Goal: Contribute content: Add original content to the website for others to see

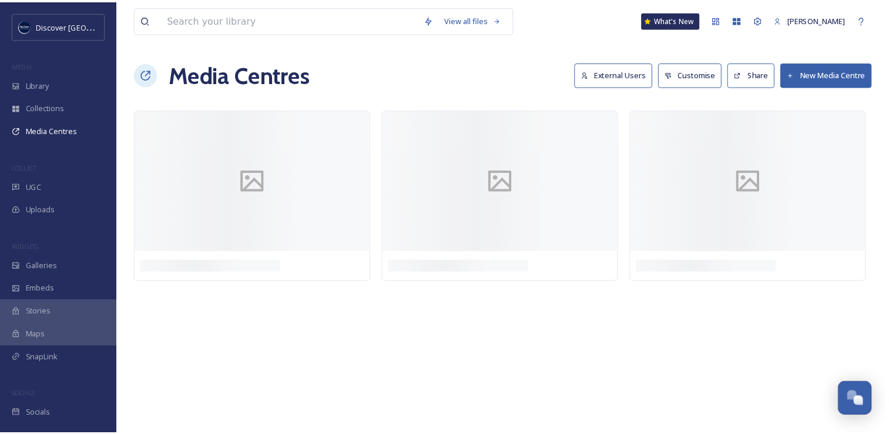
scroll to position [2997, 0]
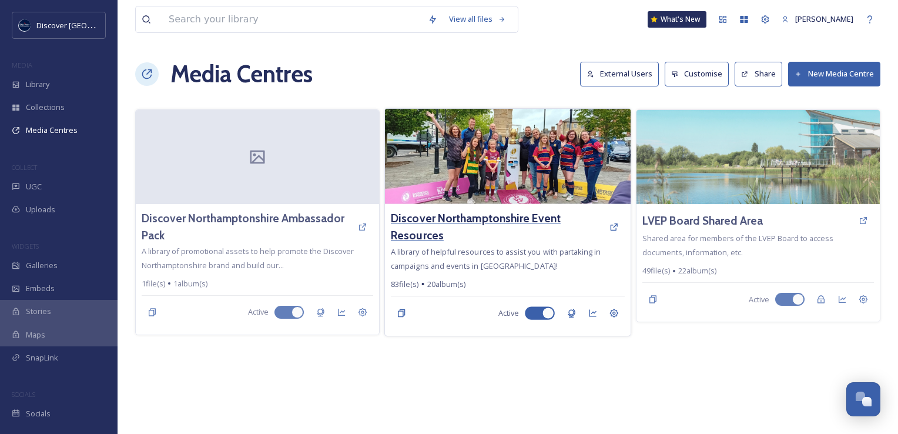
click at [418, 222] on h3 "Discover Northamptonshire Event Resources" at bounding box center [497, 227] width 213 height 34
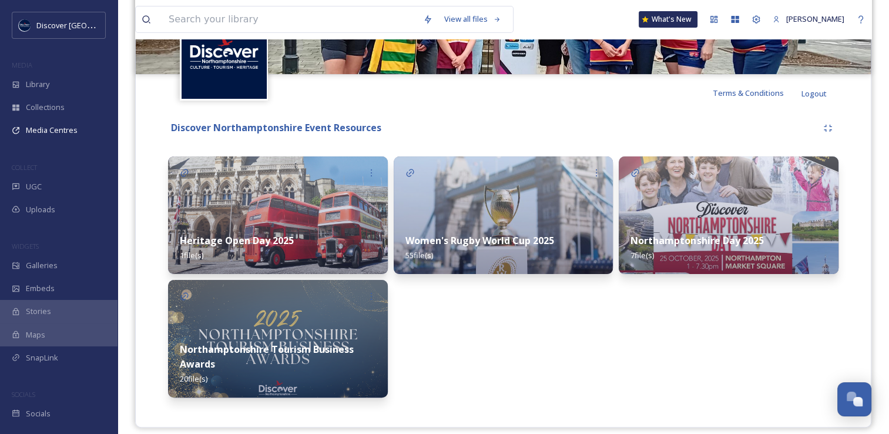
scroll to position [198, 0]
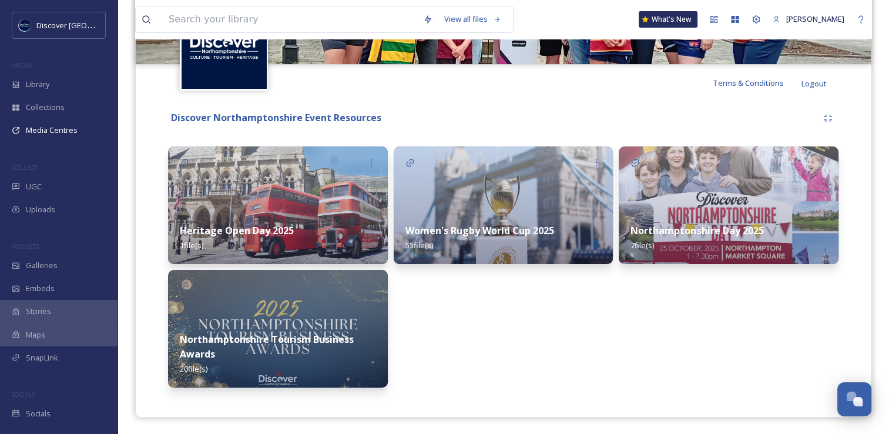
click at [713, 200] on img at bounding box center [729, 205] width 220 height 118
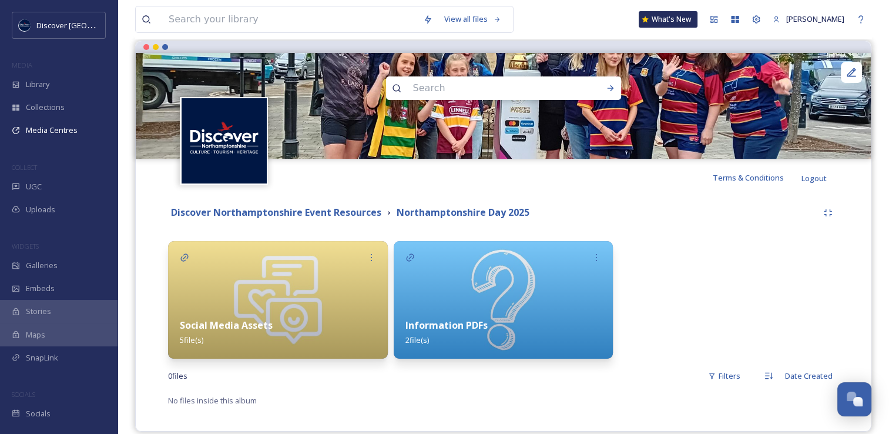
scroll to position [108, 0]
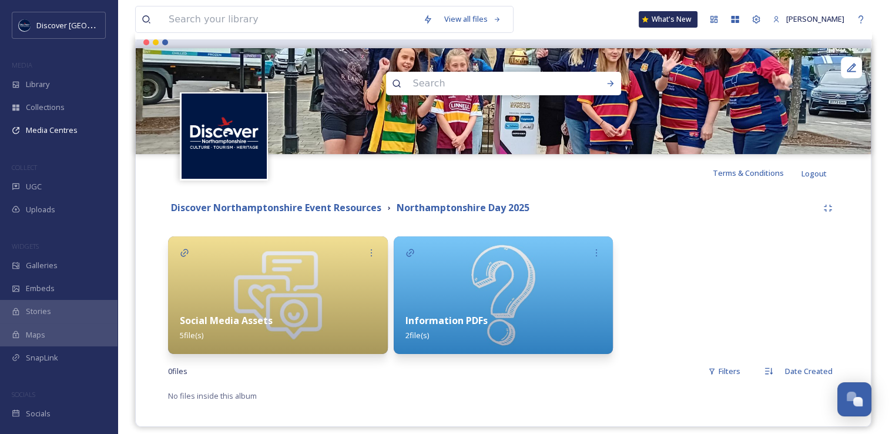
click at [317, 292] on img at bounding box center [278, 295] width 220 height 118
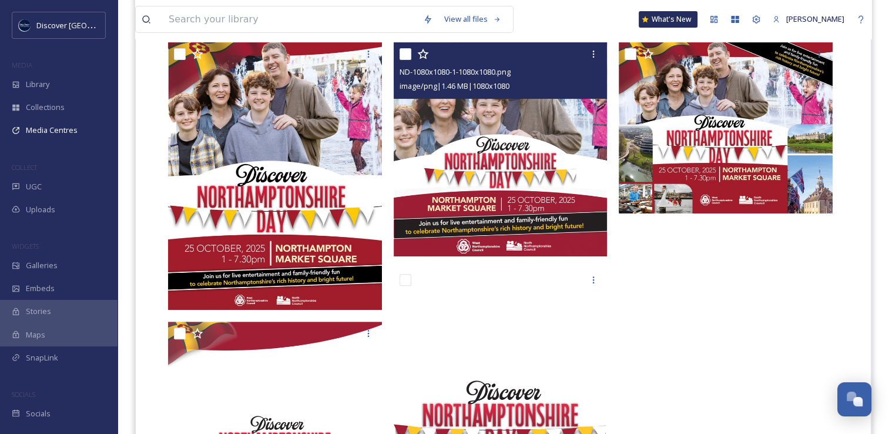
scroll to position [307, 0]
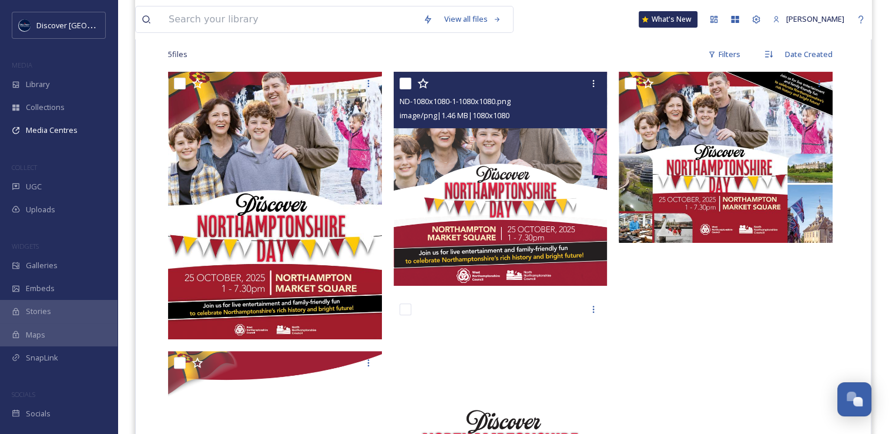
click at [404, 83] on input "checkbox" at bounding box center [406, 84] width 12 height 12
checkbox input "true"
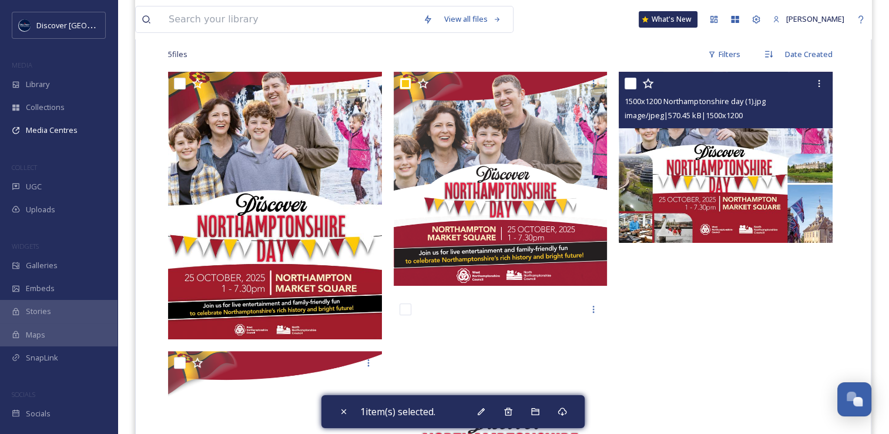
click at [628, 83] on input "checkbox" at bounding box center [631, 84] width 12 height 12
checkbox input "true"
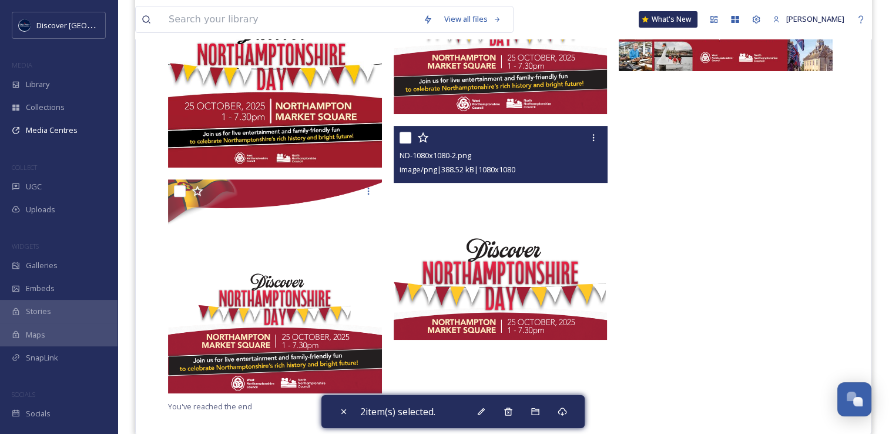
scroll to position [479, 0]
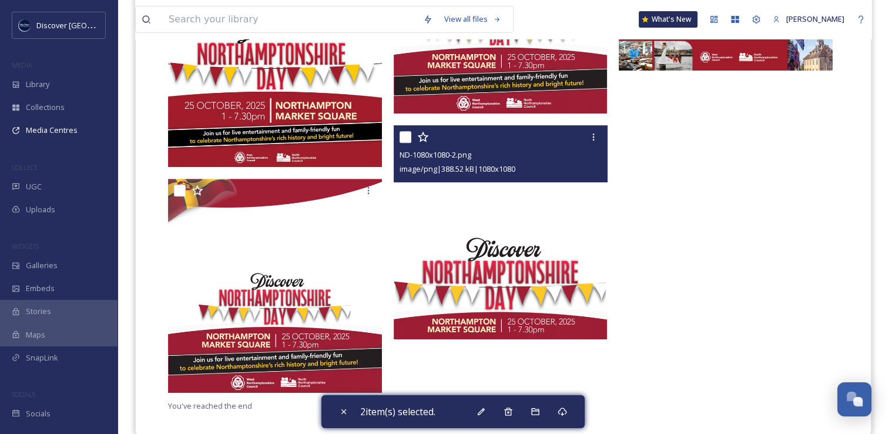
click at [406, 137] on input "checkbox" at bounding box center [406, 137] width 12 height 12
checkbox input "true"
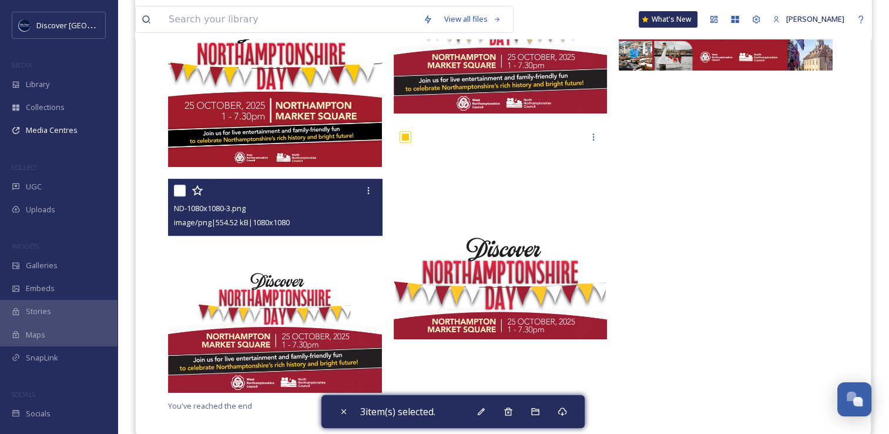
click at [177, 189] on input "checkbox" at bounding box center [180, 190] width 12 height 12
checkbox input "true"
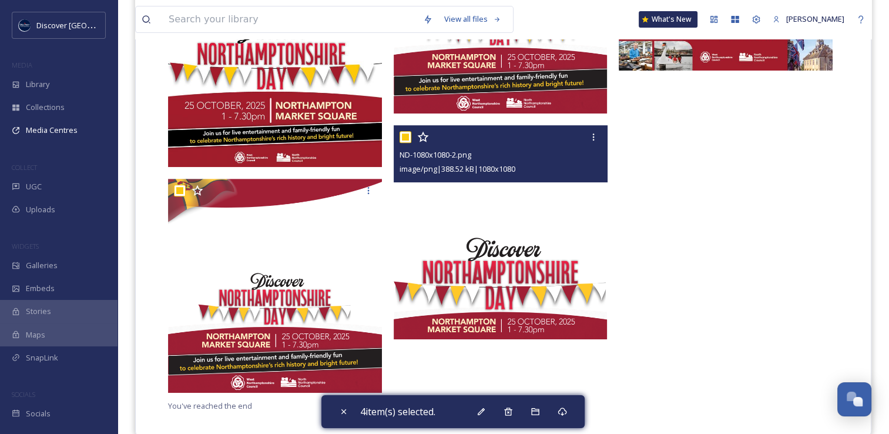
scroll to position [255, 0]
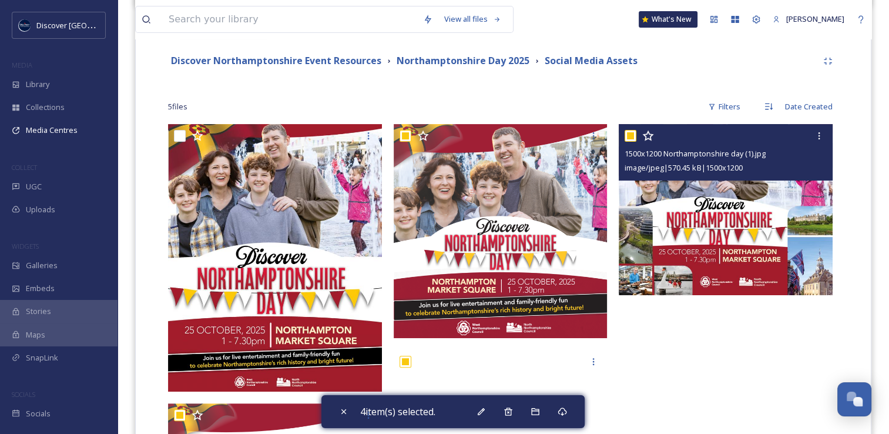
click at [633, 139] on input "checkbox" at bounding box center [631, 136] width 12 height 12
checkbox input "false"
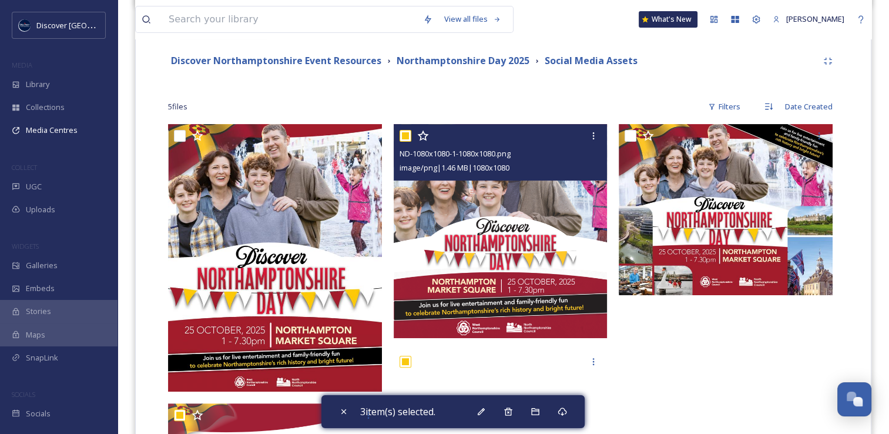
click at [405, 137] on input "checkbox" at bounding box center [406, 136] width 12 height 12
checkbox input "false"
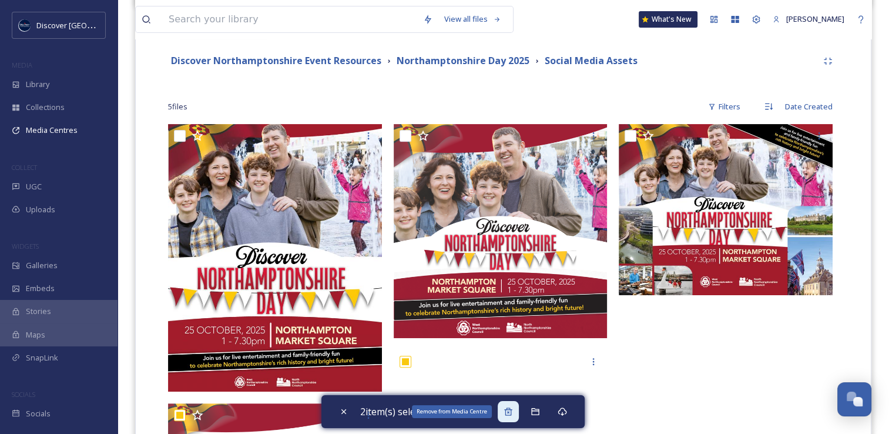
click at [509, 414] on icon at bounding box center [508, 411] width 9 height 9
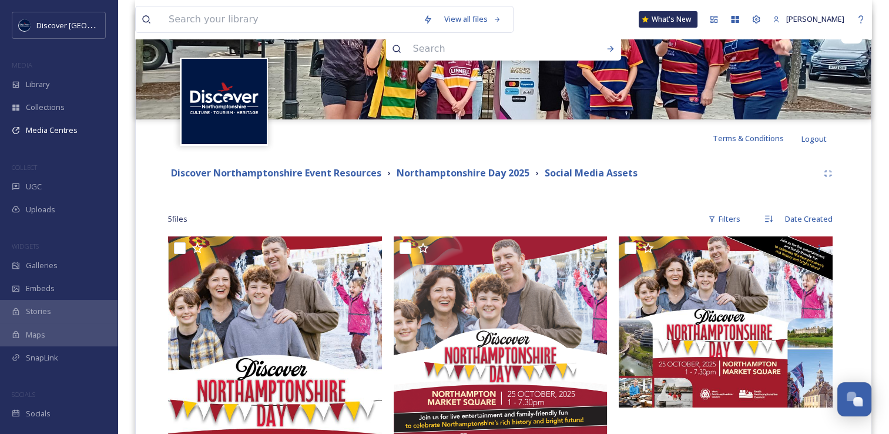
scroll to position [0, 0]
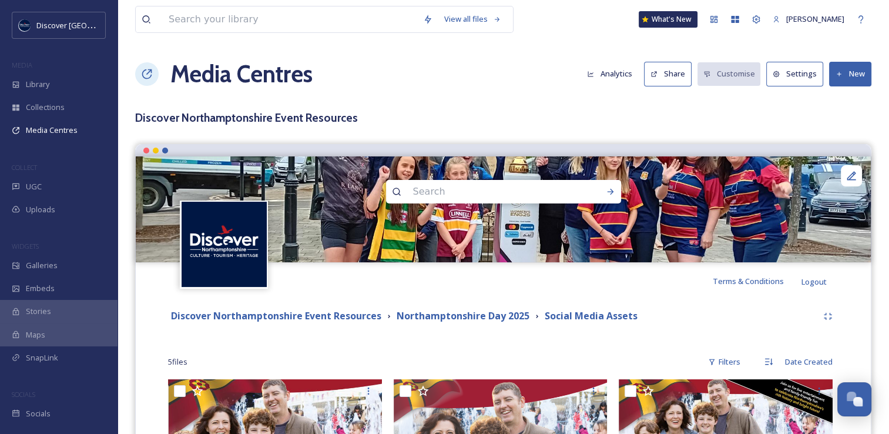
click at [852, 74] on button "New" at bounding box center [850, 74] width 42 height 24
click at [836, 103] on span "Add Files" at bounding box center [843, 101] width 32 height 11
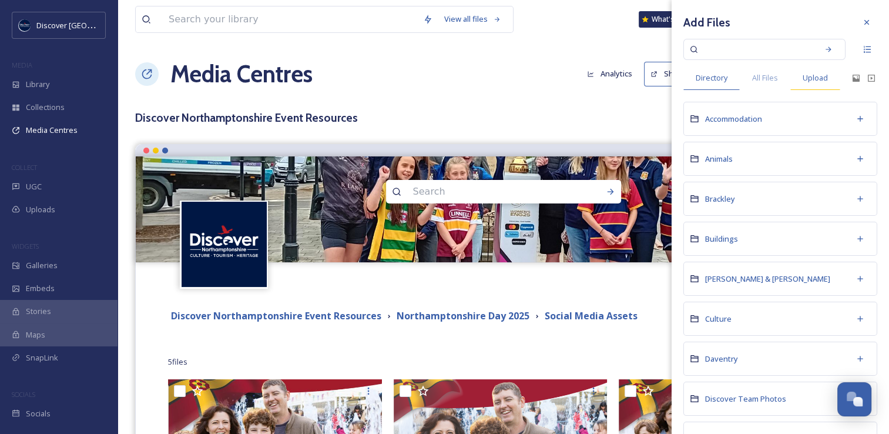
click at [806, 81] on span "Upload" at bounding box center [815, 77] width 25 height 11
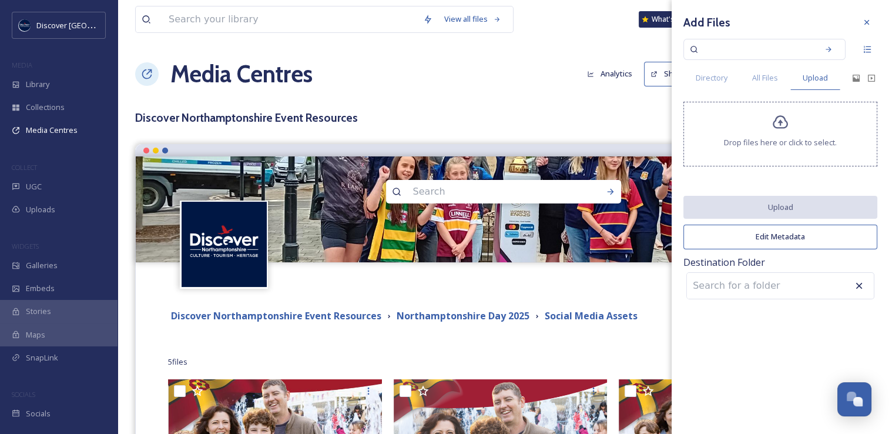
click at [757, 163] on div "Drop files here or click to select." at bounding box center [780, 134] width 194 height 65
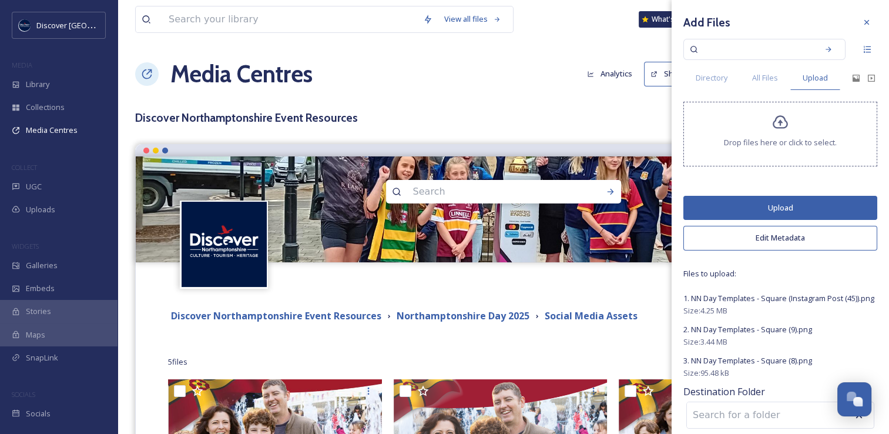
click at [771, 210] on button "Upload" at bounding box center [780, 208] width 194 height 24
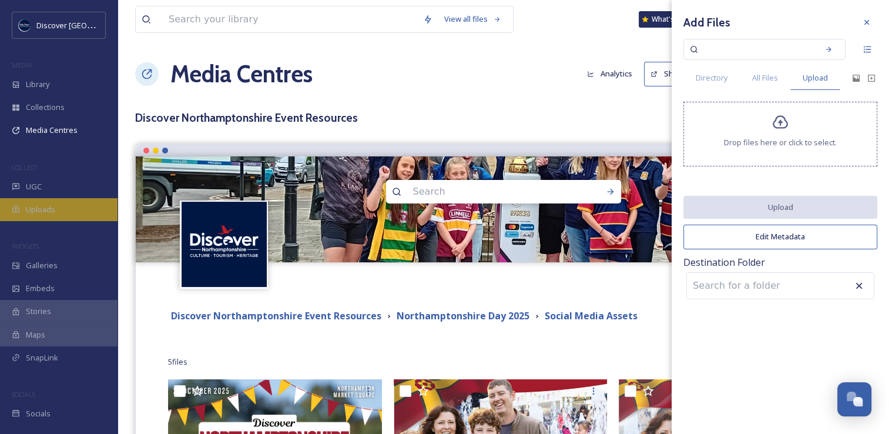
click at [52, 202] on div "Uploads" at bounding box center [59, 209] width 118 height 23
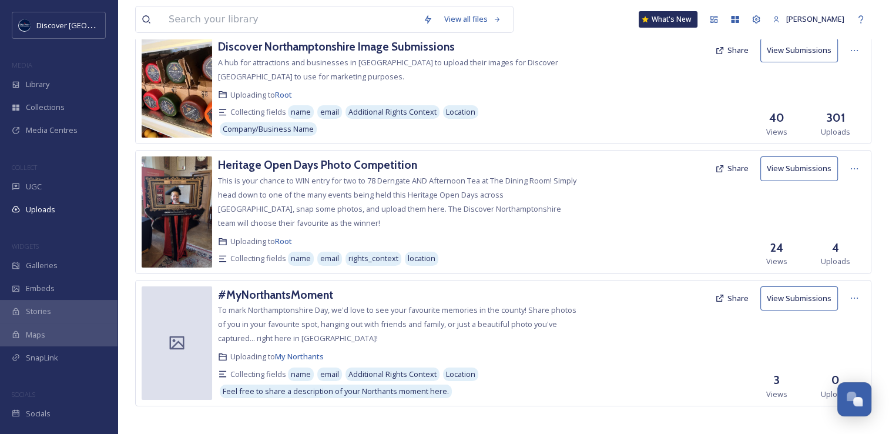
scroll to position [84, 0]
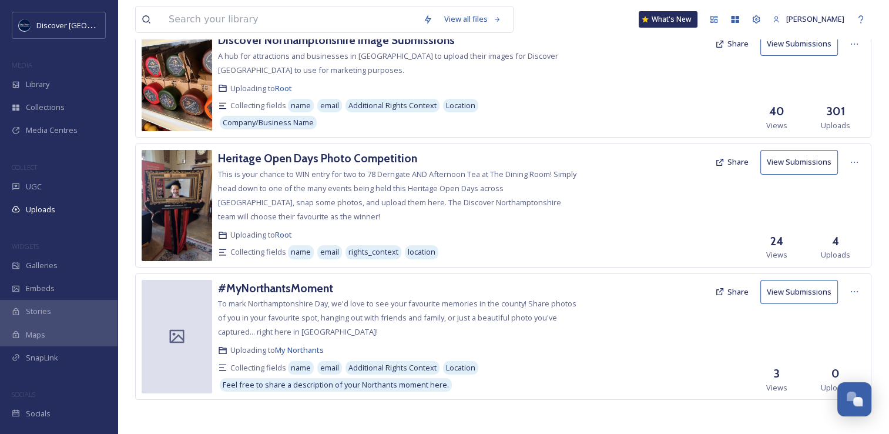
click at [740, 294] on button "Share" at bounding box center [731, 291] width 45 height 23
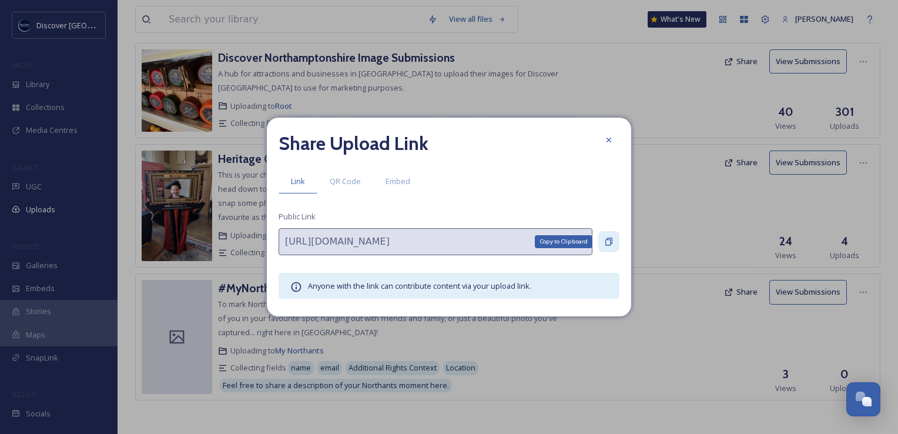
click at [604, 241] on icon at bounding box center [608, 241] width 9 height 9
click at [606, 134] on div at bounding box center [608, 139] width 21 height 21
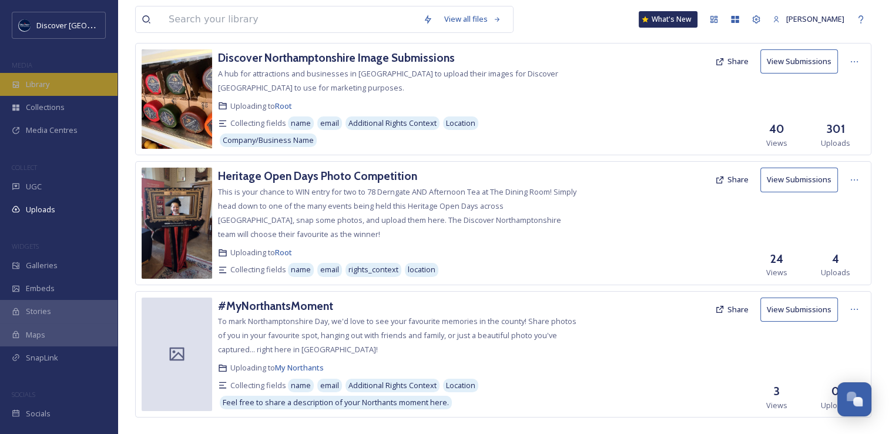
click at [69, 88] on div "Library" at bounding box center [59, 84] width 118 height 23
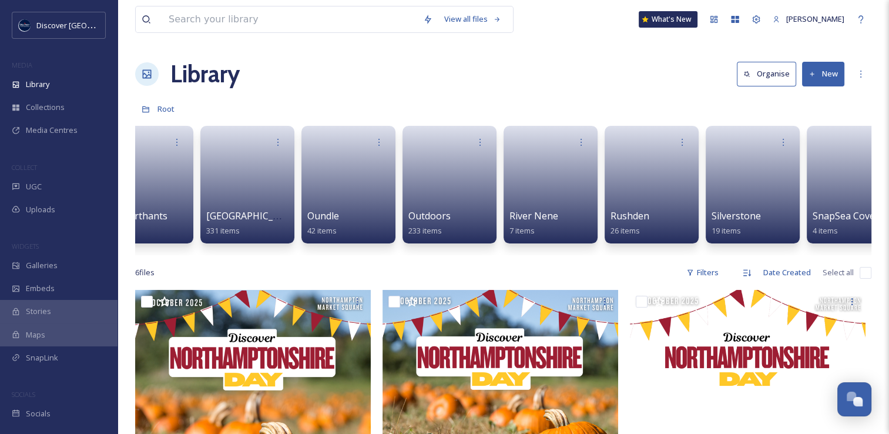
scroll to position [0, 1678]
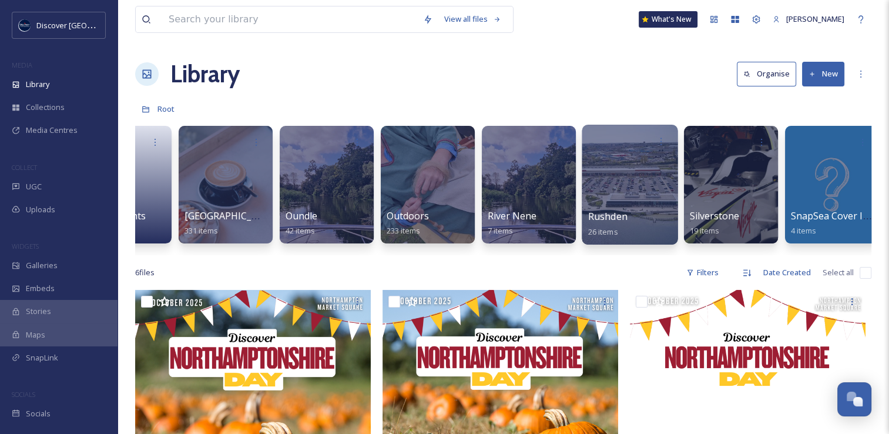
click at [629, 192] on div at bounding box center [630, 185] width 96 height 120
